Goal: Task Accomplishment & Management: Use online tool/utility

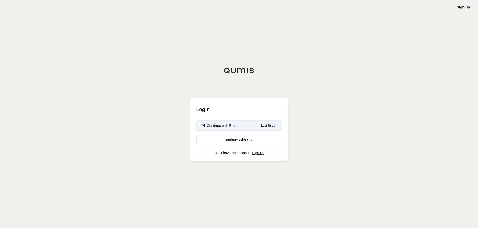
click at [226, 127] on div "Continue with Email" at bounding box center [220, 125] width 38 height 5
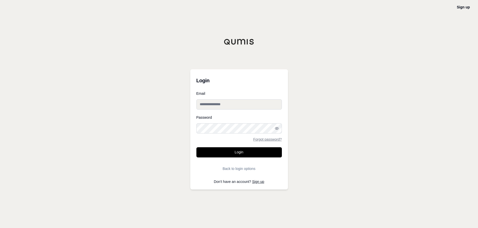
type input "**********"
click at [228, 151] on button "Login" at bounding box center [238, 152] width 85 height 10
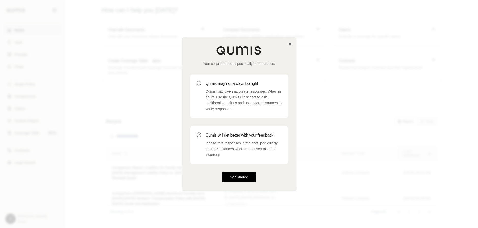
click at [247, 176] on button "Get Started" at bounding box center [239, 177] width 35 height 10
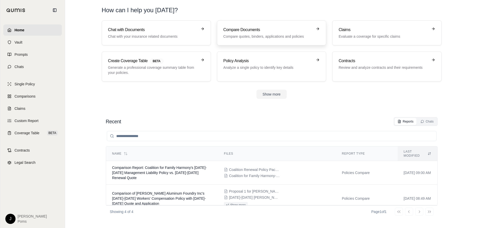
click at [300, 32] on h3 "Compare Documents" at bounding box center [267, 30] width 89 height 6
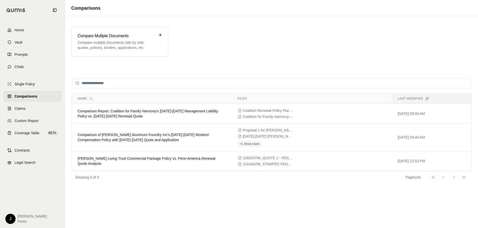
click at [146, 16] on div "Compare Mulitple Documents Compare multiple documents side by side: quotes, pol…" at bounding box center [271, 116] width 413 height 200
click at [135, 31] on div "Compare Mulitple Documents Compare multiple documents side by side: quotes, pol…" at bounding box center [119, 41] width 97 height 30
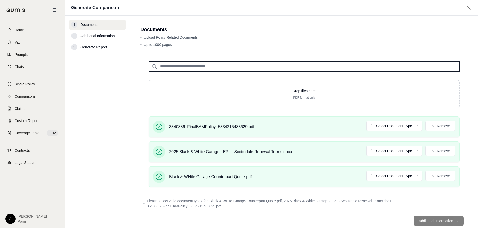
click at [429, 219] on footer "Additional Information →" at bounding box center [303, 220] width 327 height 18
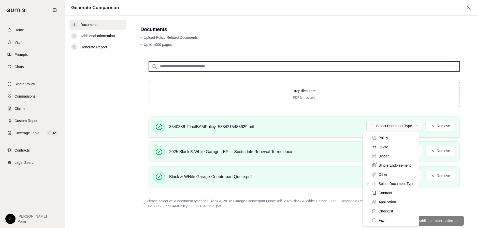
click at [390, 125] on html "Home Vault Prompts Chats Single Policy Comparisons Claims Custom Report Coverag…" at bounding box center [239, 114] width 478 height 228
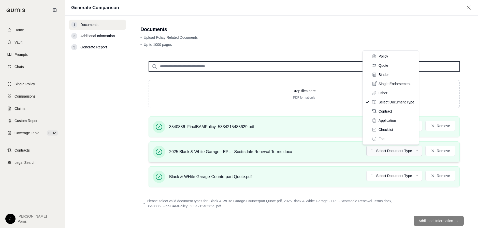
click at [389, 148] on html "Home Vault Prompts Chats Single Policy Comparisons Claims Custom Report Coverag…" at bounding box center [239, 114] width 478 height 228
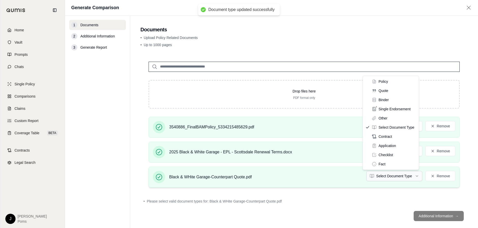
click at [387, 173] on html "Document type updated successfully Document type updated successfully Home Vaul…" at bounding box center [239, 114] width 478 height 228
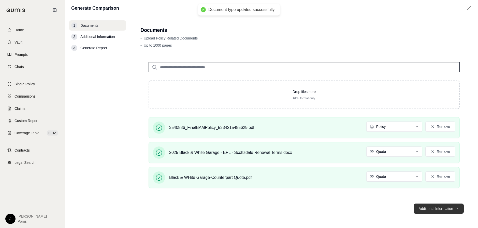
click at [438, 207] on button "Additional Information →" at bounding box center [439, 208] width 50 height 10
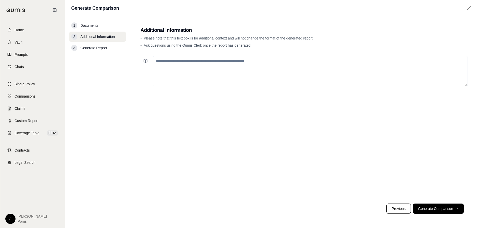
click at [169, 68] on textarea at bounding box center [310, 71] width 315 height 30
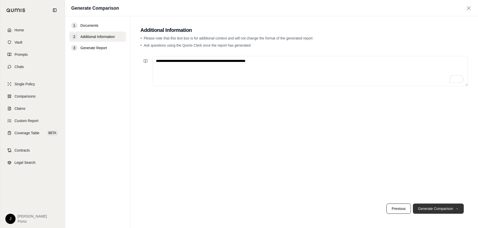
type textarea "**********"
click at [439, 206] on button "Generate Comparison →" at bounding box center [438, 208] width 51 height 10
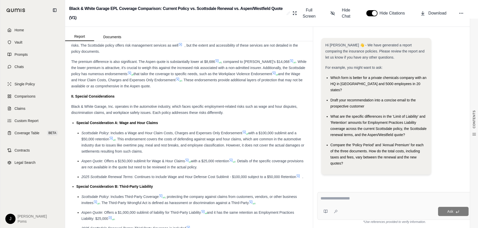
scroll to position [458, 0]
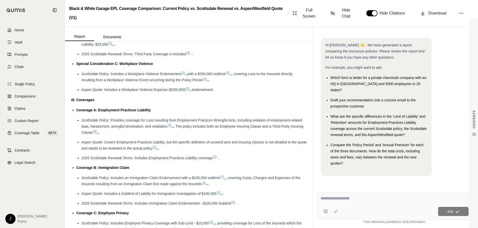
scroll to position [636, 0]
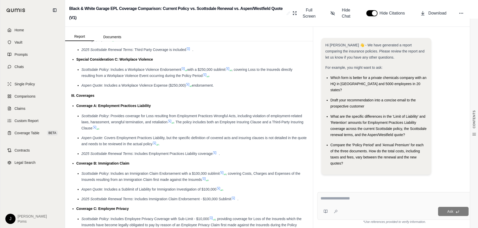
click at [191, 98] on div "III. Coverages" at bounding box center [189, 95] width 236 height 6
click at [235, 101] on div "Insurance Policy Comparison Introduction This comparison reviews the current Sc…" at bounding box center [189, 57] width 236 height 1285
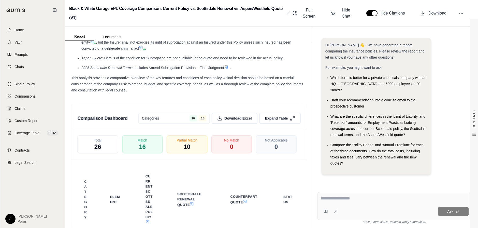
scroll to position [1069, 0]
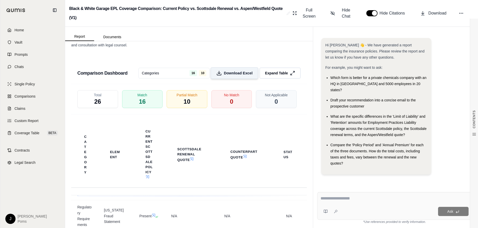
click at [234, 76] on span "Download Excel" at bounding box center [238, 72] width 29 height 5
click at [438, 15] on span "Download" at bounding box center [437, 13] width 18 height 6
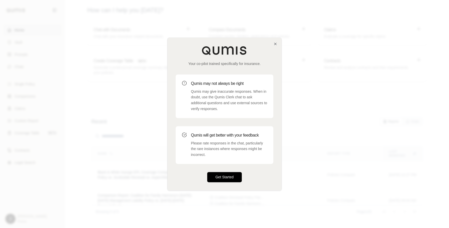
click at [217, 176] on button "Get Started" at bounding box center [224, 177] width 35 height 10
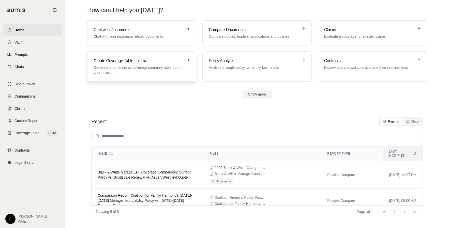
click at [147, 60] on span "BETA" at bounding box center [142, 61] width 14 height 6
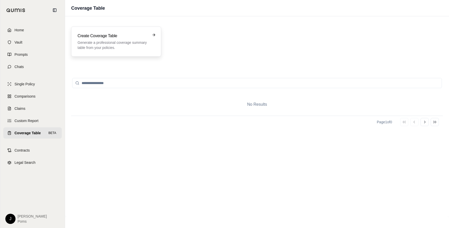
drag, startPoint x: 141, startPoint y: 22, endPoint x: 138, endPoint y: 27, distance: 5.2
click at [141, 23] on div "Create Coverage Table Generate a professional coverage summary table from your …" at bounding box center [257, 41] width 384 height 42
click at [136, 37] on h3 "Create Coverage Table" at bounding box center [113, 36] width 70 height 6
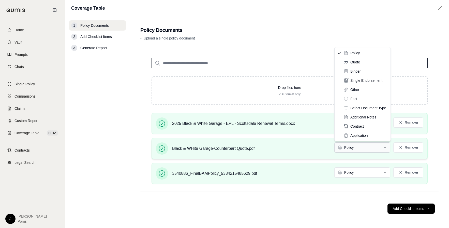
click at [356, 146] on html "Home Vault Prompts Chats Single Policy Comparisons Claims Custom Report Coverag…" at bounding box center [224, 114] width 449 height 228
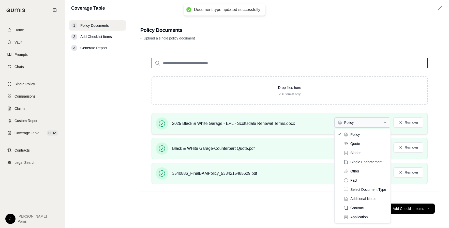
click at [358, 124] on html "Document type updated successfully Home Vault Prompts Chats Single Policy Compa…" at bounding box center [224, 114] width 449 height 228
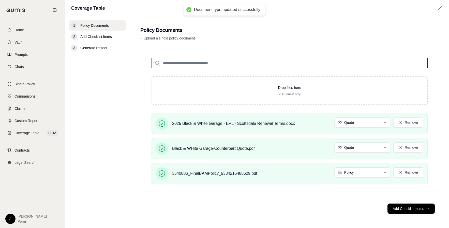
click at [258, 206] on footer "Add Checklist Items →" at bounding box center [289, 208] width 299 height 18
click at [408, 209] on button "Add Checklist Items →" at bounding box center [411, 208] width 47 height 10
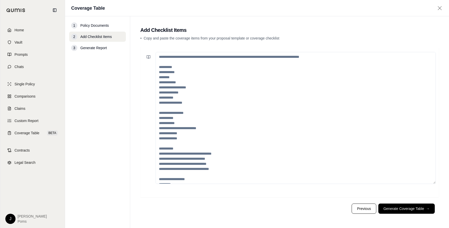
scroll to position [87, 0]
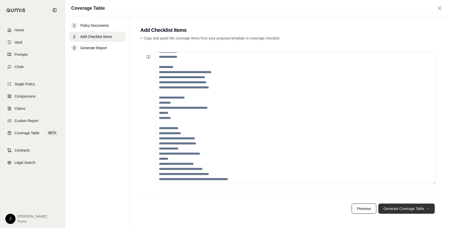
click at [421, 209] on button "Generate Coverage Table →" at bounding box center [407, 208] width 56 height 10
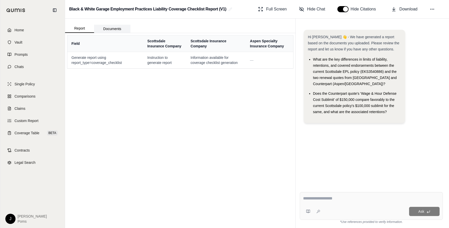
click at [109, 30] on button "Documents" at bounding box center [112, 29] width 36 height 8
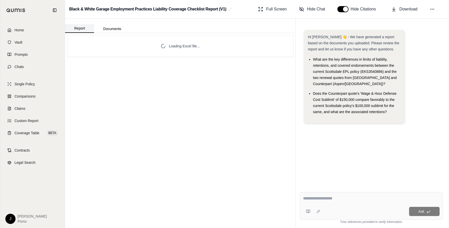
click at [80, 27] on button "Report" at bounding box center [79, 28] width 29 height 9
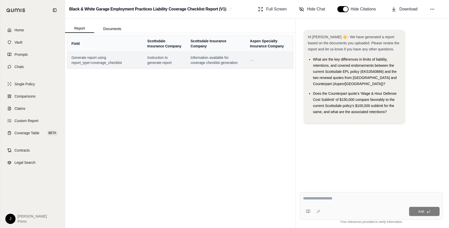
click at [104, 62] on span "Generate report using report_type=coverage_checklist" at bounding box center [105, 60] width 68 height 10
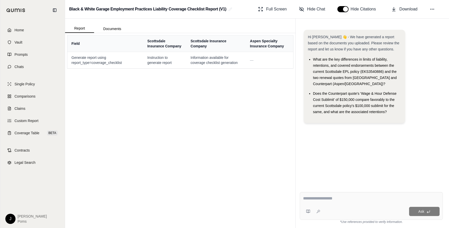
click at [154, 117] on div "Field Scottsdale Insurance Company Scottsdale Insurance Company Aspen Specialty…" at bounding box center [180, 130] width 231 height 195
click at [390, 112] on li "Does the Counterpart quote's 'Wage & Hour Defense Cost Sublimit' of $150,000 co…" at bounding box center [357, 102] width 88 height 24
click at [411, 6] on span "Download" at bounding box center [409, 9] width 18 height 6
click at [205, 122] on div "Field Scottsdale Insurance Company Scottsdale Insurance Company Aspen Specialty…" at bounding box center [180, 130] width 231 height 195
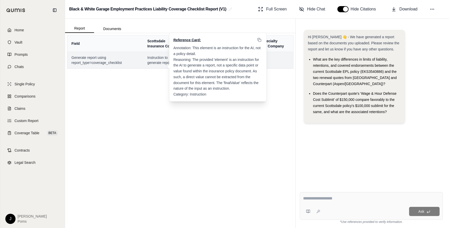
click at [155, 58] on span "Instruction to generate report" at bounding box center [164, 60] width 35 height 10
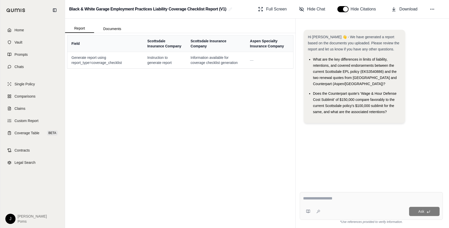
click at [117, 88] on div "Field Scottsdale Insurance Company Scottsdale Insurance Company Aspen Specialty…" at bounding box center [180, 130] width 231 height 195
click at [112, 29] on button "Documents" at bounding box center [112, 29] width 36 height 8
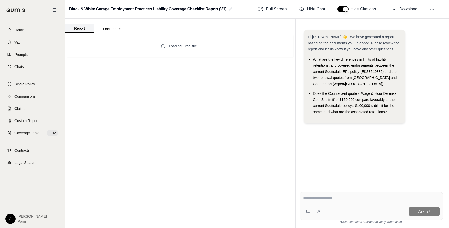
click at [81, 27] on button "Report" at bounding box center [79, 28] width 29 height 9
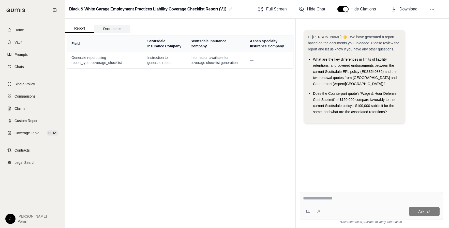
click at [109, 25] on button "Documents" at bounding box center [112, 29] width 36 height 8
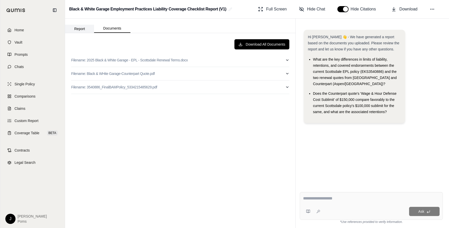
click at [82, 28] on button "Report" at bounding box center [79, 29] width 29 height 8
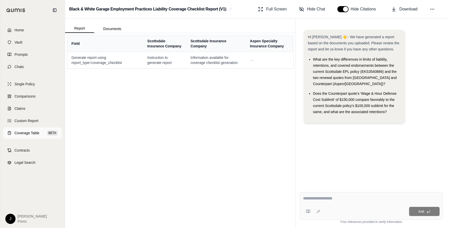
click at [23, 133] on span "Coverage Table" at bounding box center [27, 132] width 25 height 5
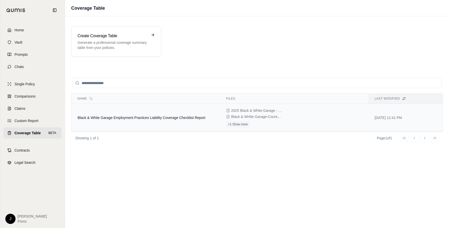
click at [192, 117] on span "Black & White Garage Employment Practices Liability Coverage Checklist Report" at bounding box center [142, 118] width 128 height 4
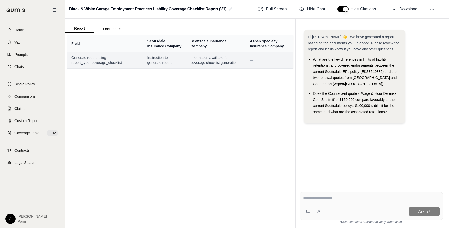
click at [98, 57] on span "Generate report using report_type=coverage_checklist" at bounding box center [105, 60] width 68 height 10
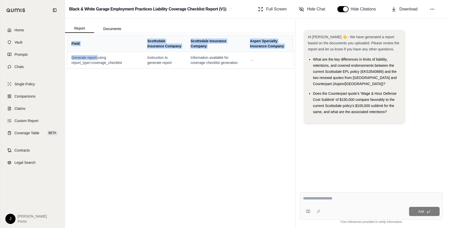
drag, startPoint x: 98, startPoint y: 57, endPoint x: 124, endPoint y: 69, distance: 28.6
click at [124, 69] on div "Field Scottsdale Insurance Company Scottsdale Insurance Company Aspen Specialty…" at bounding box center [180, 130] width 231 height 195
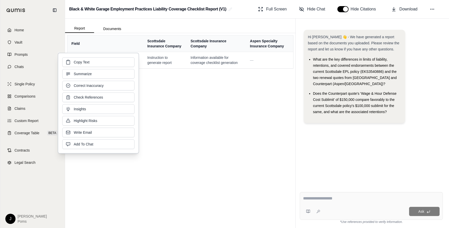
click at [98, 68] on div "Copy Text Summarize Correct Inaccuracy Check References Insights Highlight Risk…" at bounding box center [98, 103] width 72 height 92
click at [181, 87] on div "Field Scottsdale Insurance Company Scottsdale Insurance Company Aspen Specialty…" at bounding box center [180, 130] width 231 height 195
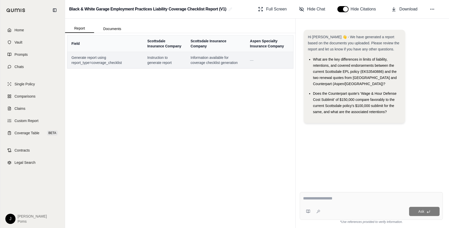
click at [104, 60] on span "Generate report using report_type=coverage_checklist" at bounding box center [105, 60] width 68 height 10
click at [103, 60] on span "Generate report using report_type=coverage_checklist" at bounding box center [105, 60] width 68 height 10
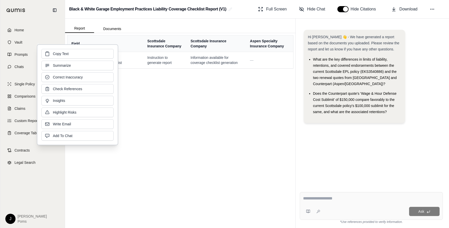
click at [158, 79] on div "Field Scottsdale Insurance Company Scottsdale Insurance Company Aspen Specialty…" at bounding box center [180, 130] width 231 height 195
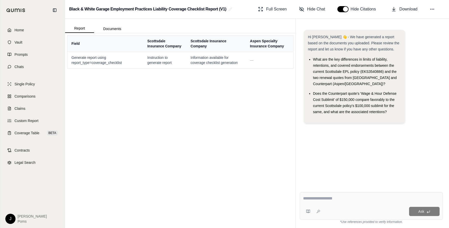
click at [319, 198] on textarea at bounding box center [371, 198] width 137 height 6
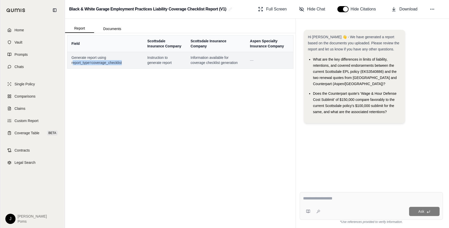
drag, startPoint x: 123, startPoint y: 62, endPoint x: 71, endPoint y: 60, distance: 52.2
click at [71, 60] on td "Generate report using report_type=coverage_checklist" at bounding box center [105, 60] width 76 height 17
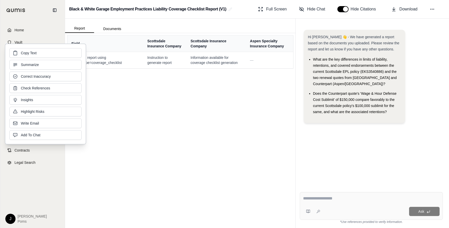
click at [196, 114] on div "Field Scottsdale Insurance Company Scottsdale Insurance Company Aspen Specialty…" at bounding box center [180, 130] width 231 height 195
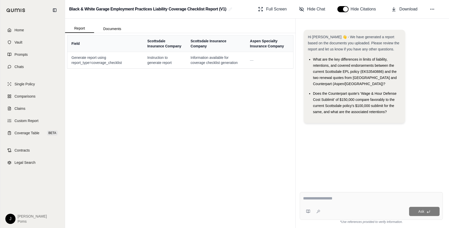
click at [310, 196] on textarea at bounding box center [371, 198] width 137 height 6
type textarea "*"
type textarea "**********"
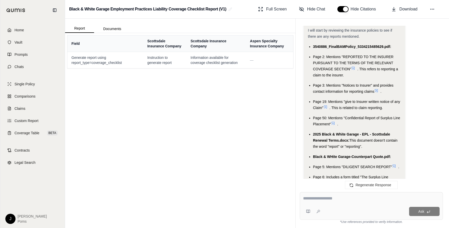
scroll to position [229, 0]
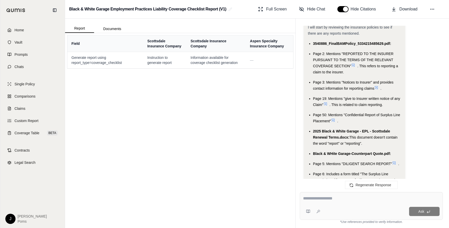
click at [173, 119] on div "Field Scottsdale Insurance Company Scottsdale Insurance Company Aspen Specialty…" at bounding box center [180, 130] width 231 height 195
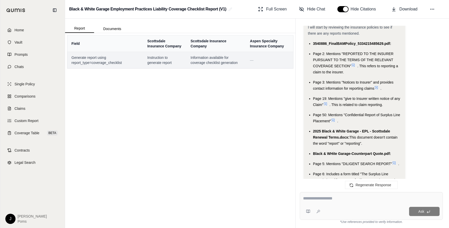
click at [98, 60] on span "Generate report using report_type=coverage_checklist" at bounding box center [105, 60] width 68 height 10
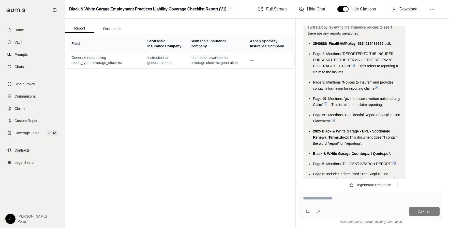
click at [100, 77] on div "Field Scottsdale Insurance Company Scottsdale Insurance Company Aspen Specialty…" at bounding box center [180, 130] width 231 height 195
click at [166, 112] on div "Field Scottsdale Insurance Company Scottsdale Insurance Company Aspen Specialty…" at bounding box center [180, 130] width 231 height 195
click at [130, 93] on div "Field Scottsdale Insurance Company Scottsdale Insurance Company Aspen Specialty…" at bounding box center [180, 130] width 231 height 195
click at [33, 135] on span "Coverage Table" at bounding box center [27, 132] width 25 height 5
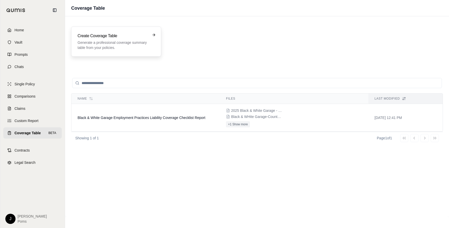
click at [112, 41] on p "Generate a professional coverage summary table from your policies." at bounding box center [113, 45] width 70 height 10
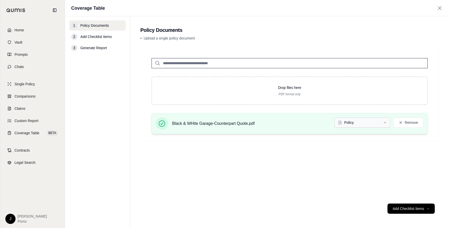
click at [369, 124] on html "Home Vault Prompts Chats Single Policy Comparisons Claims Custom Report Coverag…" at bounding box center [224, 114] width 449 height 228
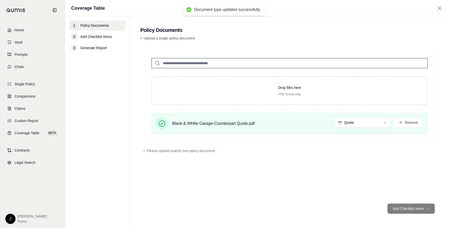
click at [414, 210] on footer "Add Checklist Items →" at bounding box center [289, 208] width 299 height 18
click at [273, 122] on div "Black & WHite Garage-Counterpart Quote.pdf Quote Remove" at bounding box center [290, 123] width 268 height 12
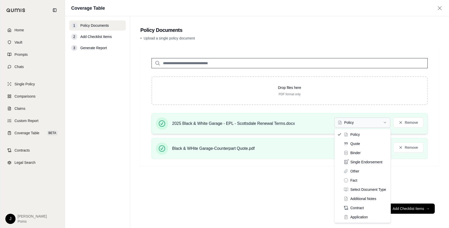
click at [368, 121] on html "Home Vault Prompts Chats Single Policy Comparisons Claims Custom Report Coverag…" at bounding box center [224, 114] width 449 height 228
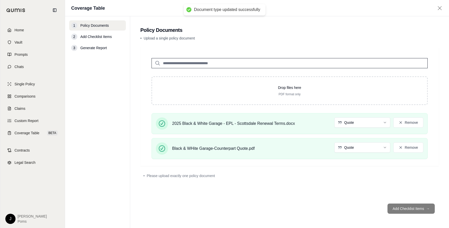
click at [388, 196] on div "Drop files here PDF format only 2025 Black & White Garage - EPL - Scottsdale Re…" at bounding box center [289, 123] width 299 height 152
click at [419, 210] on footer "Add Checklist Items →" at bounding box center [289, 208] width 299 height 18
click at [418, 208] on footer "Add Checklist Items →" at bounding box center [289, 208] width 299 height 18
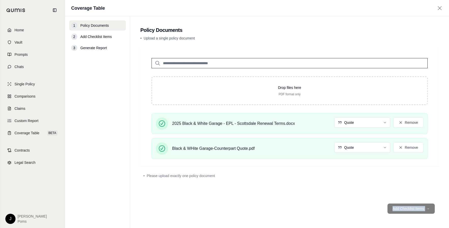
click at [418, 208] on footer "Add Checklist Items →" at bounding box center [289, 208] width 299 height 18
click at [184, 66] on input "search" at bounding box center [290, 63] width 276 height 10
click at [415, 209] on footer "Add Checklist Items →" at bounding box center [289, 208] width 299 height 18
click at [405, 148] on button "Remove" at bounding box center [409, 147] width 30 height 10
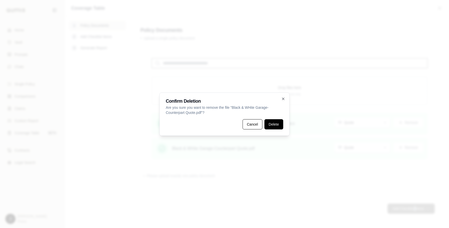
click at [270, 125] on button "Delete" at bounding box center [274, 124] width 19 height 10
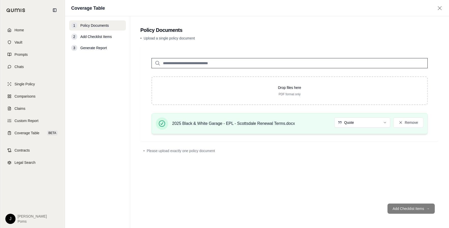
click at [223, 121] on span "2025 Black & White Garage - EPL - Scottsdale Renewal Terms.docx" at bounding box center [233, 123] width 123 height 6
click at [189, 152] on span "Please upload exactly one policy document" at bounding box center [181, 150] width 68 height 5
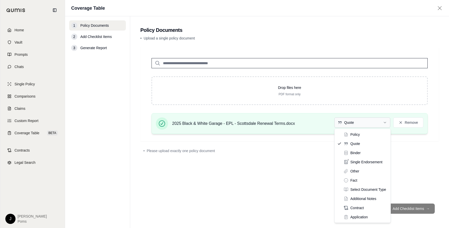
click at [377, 120] on html "Home Vault Prompts Chats Single Policy Comparisons Claims Custom Report Coverag…" at bounding box center [224, 114] width 449 height 228
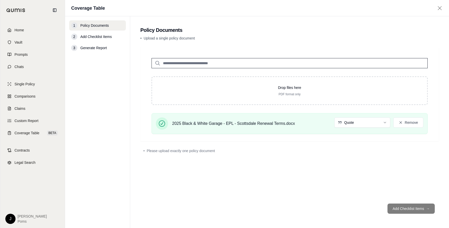
click at [415, 207] on footer "Add Checklist Items →" at bounding box center [289, 208] width 299 height 18
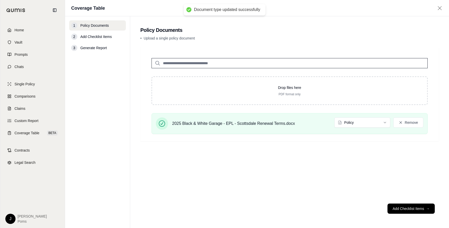
click at [415, 207] on button "Add Checklist Items →" at bounding box center [411, 208] width 47 height 10
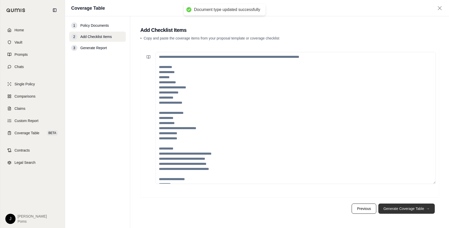
click at [415, 207] on button "Generate Coverage Table →" at bounding box center [407, 208] width 56 height 10
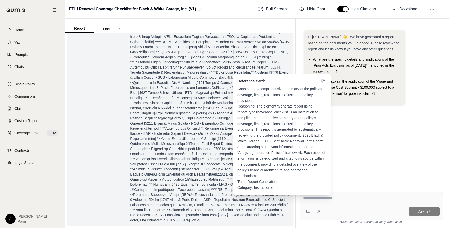
scroll to position [286, 0]
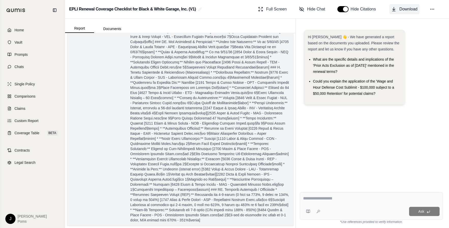
click at [409, 12] on span "Download" at bounding box center [409, 9] width 18 height 6
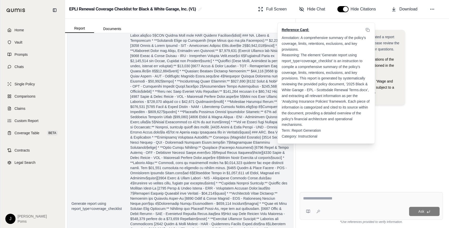
scroll to position [0, 0]
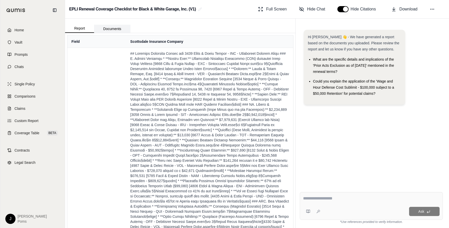
click at [106, 28] on button "Documents" at bounding box center [112, 29] width 36 height 8
click at [80, 28] on button "Report" at bounding box center [79, 28] width 29 height 9
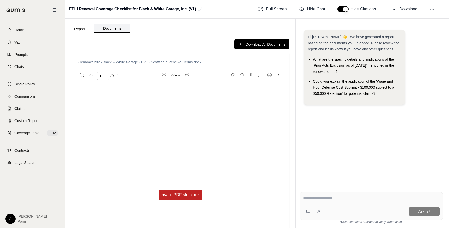
click at [112, 28] on button "Documents" at bounding box center [112, 28] width 36 height 9
click at [174, 192] on div "Invalid PDF structure." at bounding box center [180, 195] width 43 height 10
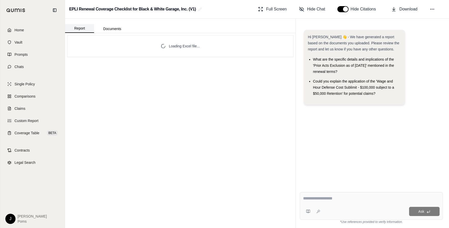
click at [85, 29] on button "Report" at bounding box center [79, 28] width 29 height 9
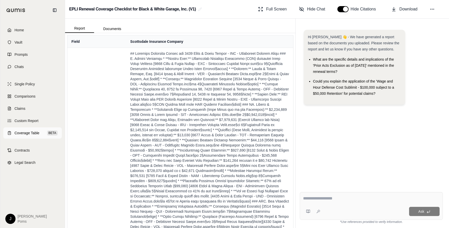
click at [29, 130] on span "Coverage Table" at bounding box center [27, 132] width 25 height 5
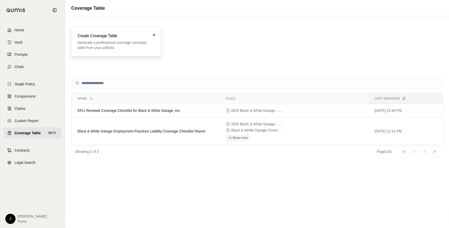
click at [107, 42] on p "Generate a professional coverage summary table from your policies." at bounding box center [113, 45] width 70 height 10
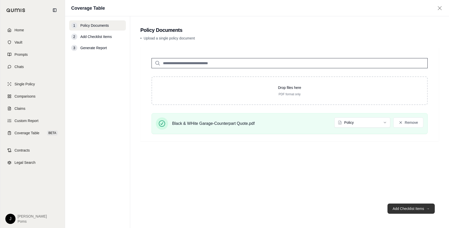
click at [414, 207] on button "Add Checklist Items →" at bounding box center [411, 208] width 47 height 10
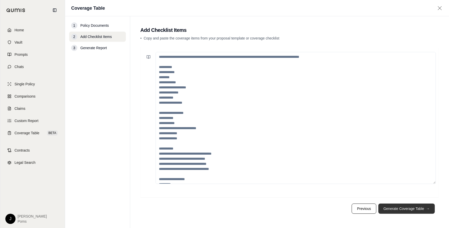
click at [414, 207] on button "Generate Coverage Table →" at bounding box center [407, 208] width 56 height 10
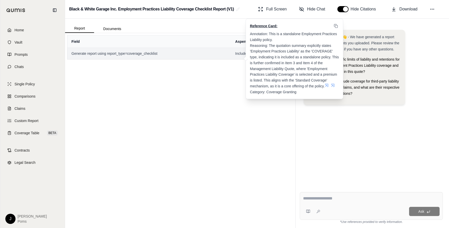
click at [243, 54] on span "Included" at bounding box center [262, 53] width 54 height 5
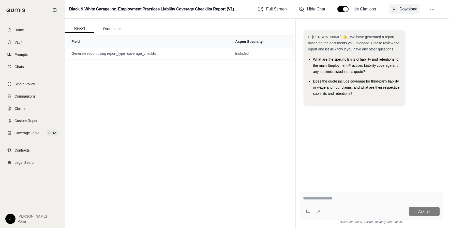
click at [412, 9] on span "Download" at bounding box center [409, 9] width 18 height 6
click at [234, 117] on div "Field Aspen Specialty Generate report using report_type=coverage_checklist Incl…" at bounding box center [180, 130] width 231 height 195
click at [109, 29] on button "Documents" at bounding box center [112, 29] width 36 height 8
click at [73, 30] on button "Report" at bounding box center [79, 28] width 29 height 9
click at [326, 194] on div "Ask" at bounding box center [371, 206] width 143 height 28
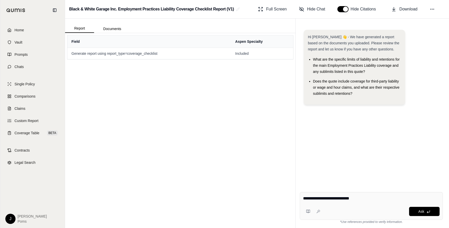
type textarea "**********"
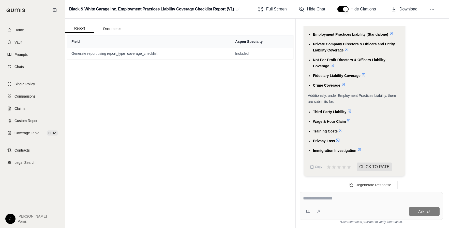
scroll to position [448, 0]
click at [139, 55] on span "Generate report using report_type=coverage_checklist" at bounding box center [149, 53] width 156 height 5
click at [127, 107] on div "Field Aspen Specialty Generate report using report_type=coverage_checklist Incl…" at bounding box center [180, 130] width 231 height 195
click at [31, 134] on span "Coverage Table" at bounding box center [27, 132] width 25 height 5
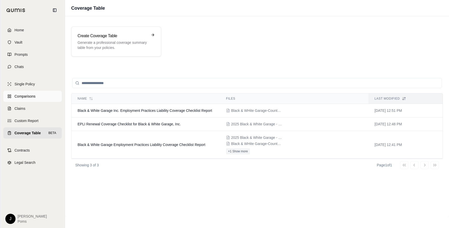
click at [24, 94] on span "Comparisons" at bounding box center [25, 96] width 21 height 5
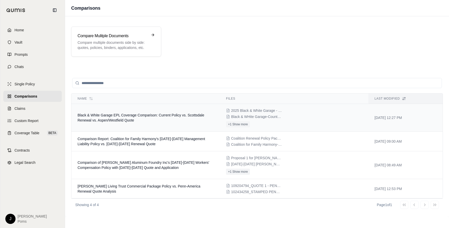
click at [167, 122] on td "Black & White Garage EPL Coverage Comparison: Current Policy vs. Scottsdale Ren…" at bounding box center [145, 118] width 149 height 28
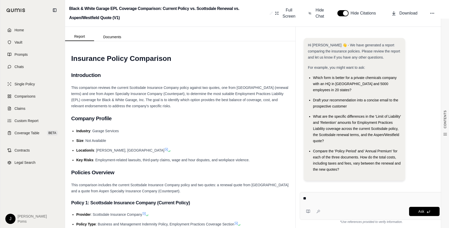
type textarea "*"
type textarea "**********"
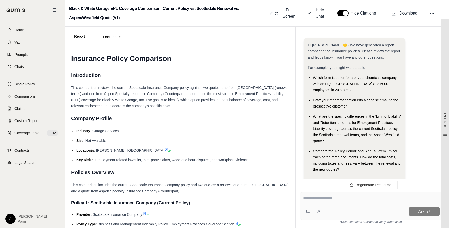
scroll to position [1623, 0]
